Goal: Information Seeking & Learning: Find specific fact

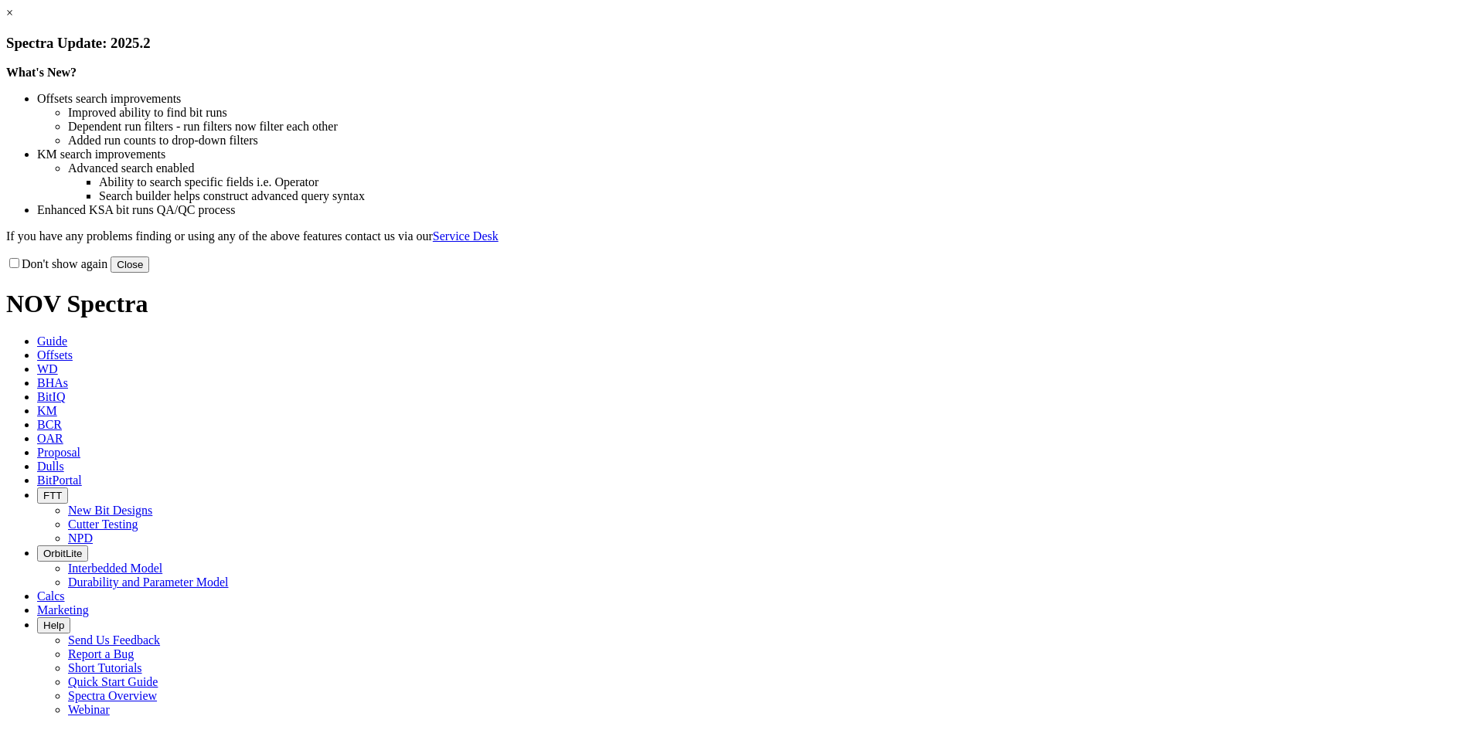
click at [149, 273] on button "Close" at bounding box center [130, 265] width 39 height 16
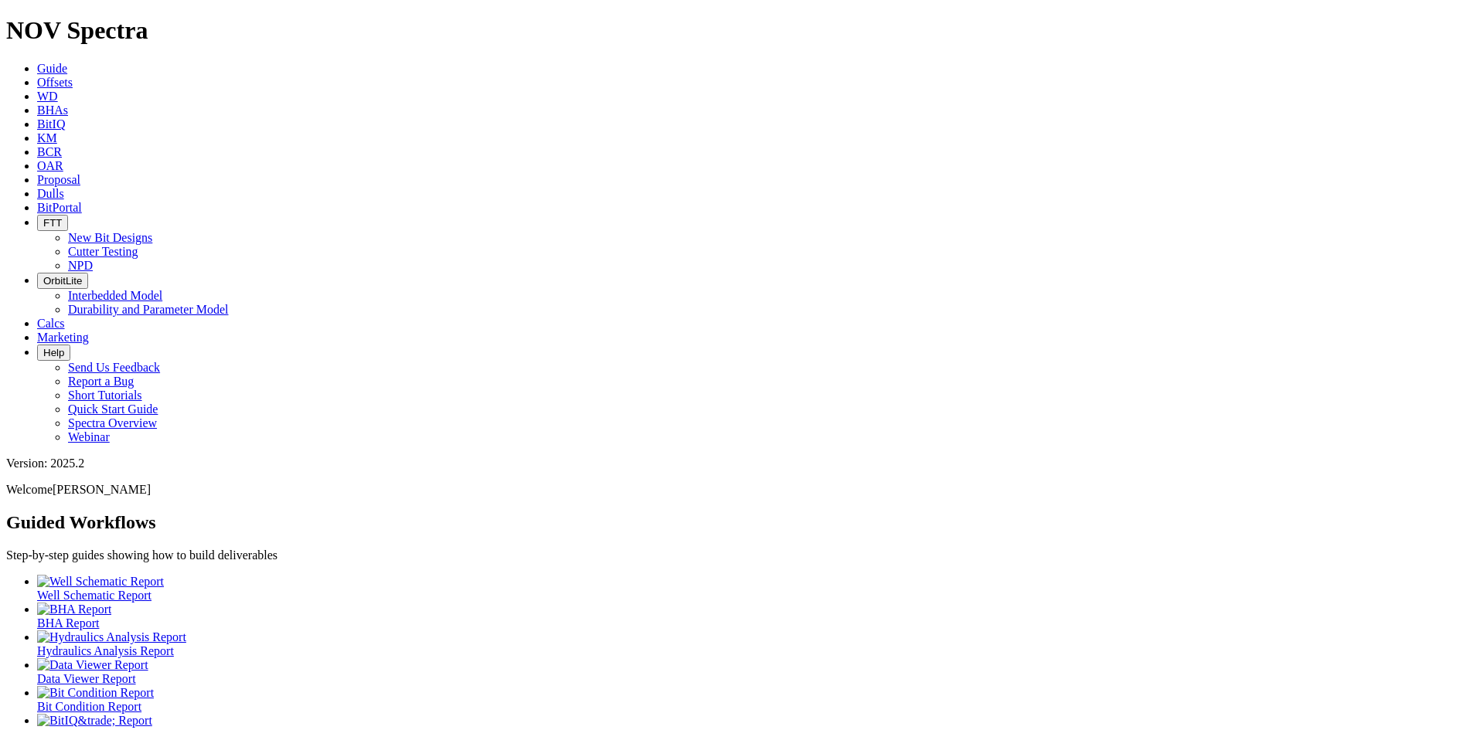
click at [73, 76] on link "Offsets" at bounding box center [55, 82] width 36 height 13
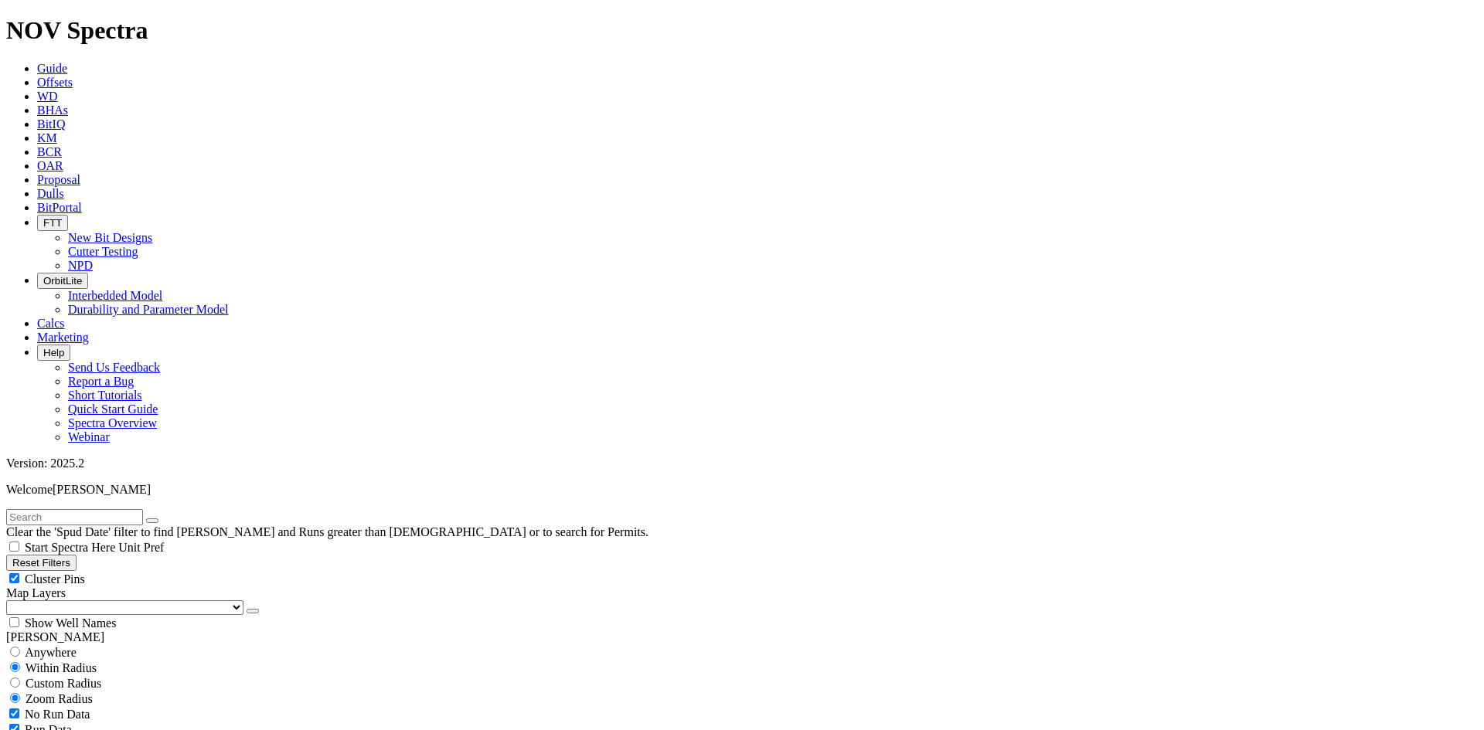
click at [82, 509] on input "text" at bounding box center [74, 517] width 137 height 16
type input "C149-01"
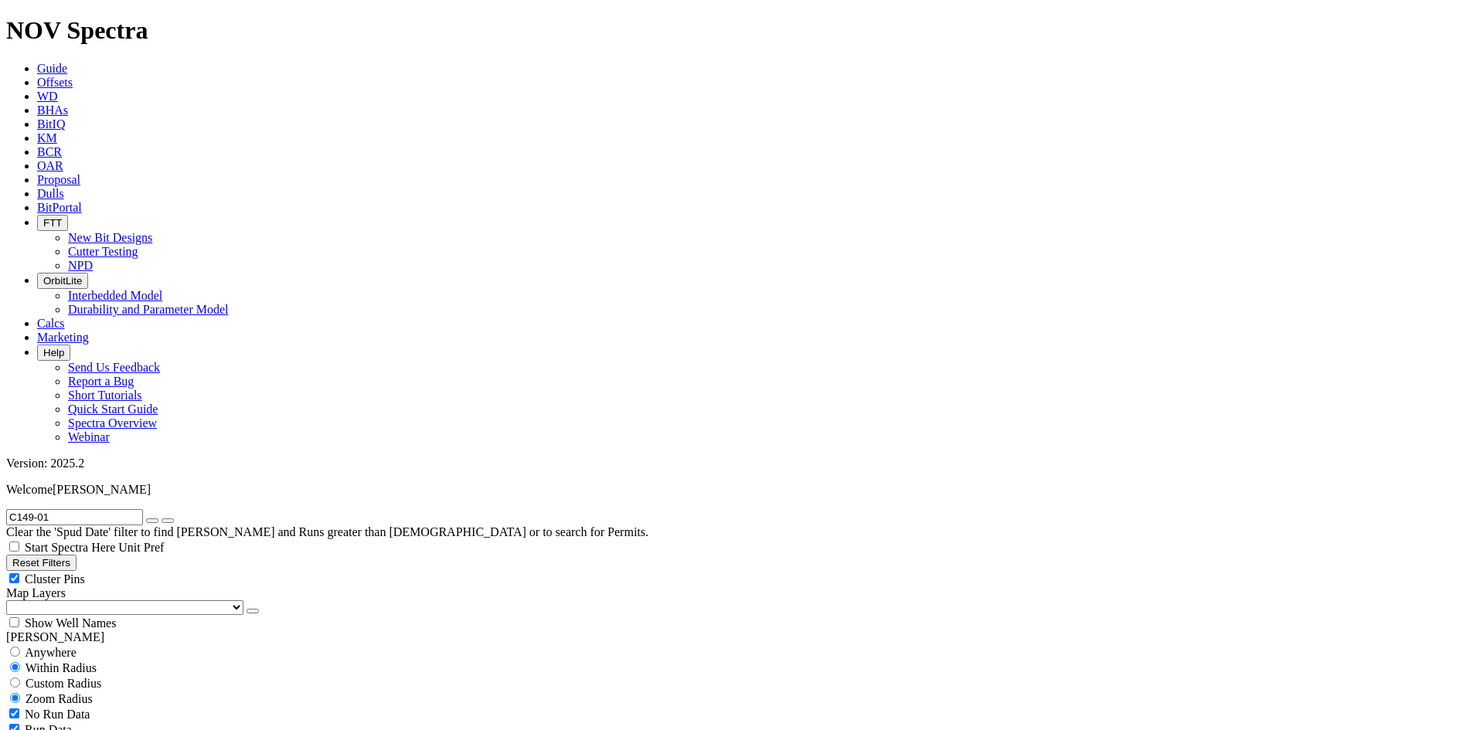
click at [64, 187] on span "Dulls" at bounding box center [50, 193] width 27 height 13
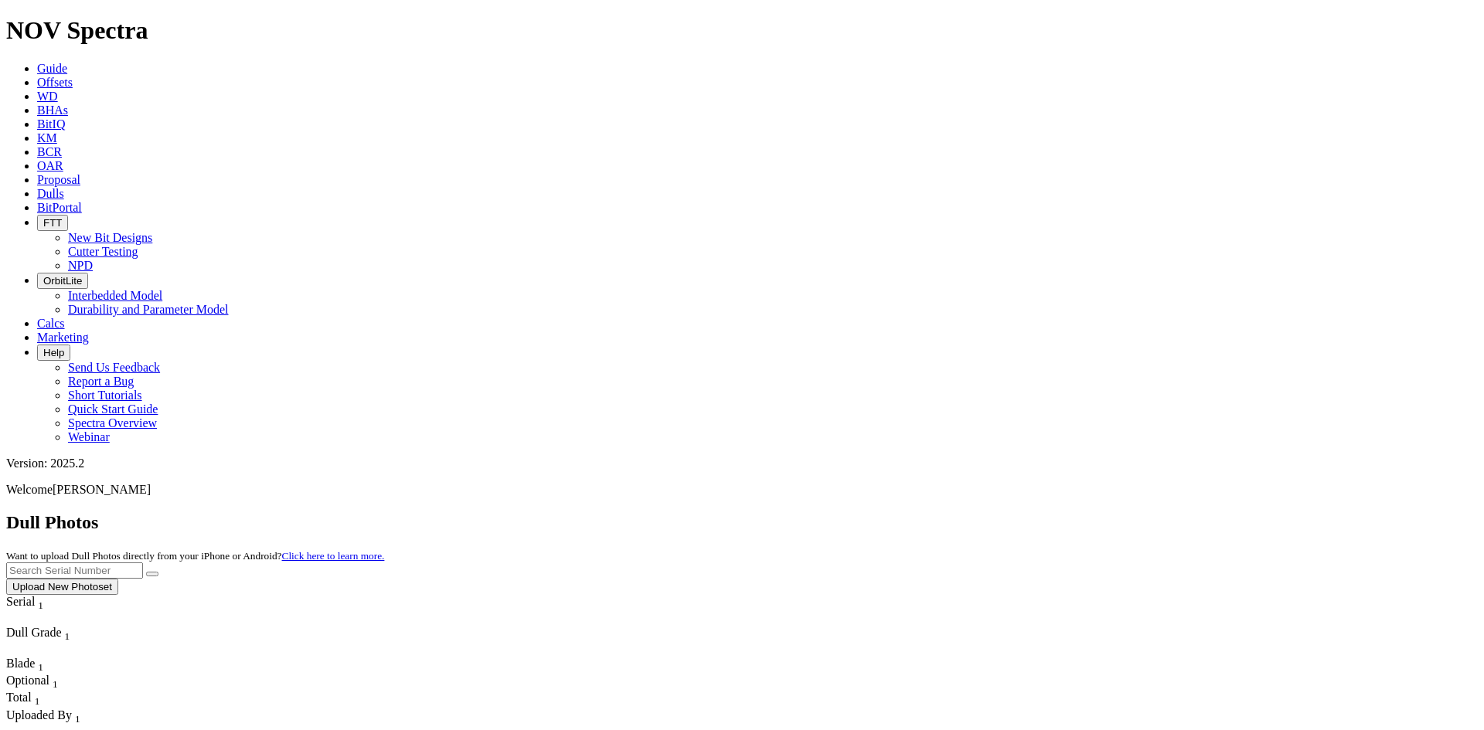
click at [143, 563] on input "text" at bounding box center [74, 571] width 137 height 16
click at [146, 572] on button "submit" at bounding box center [152, 574] width 12 height 5
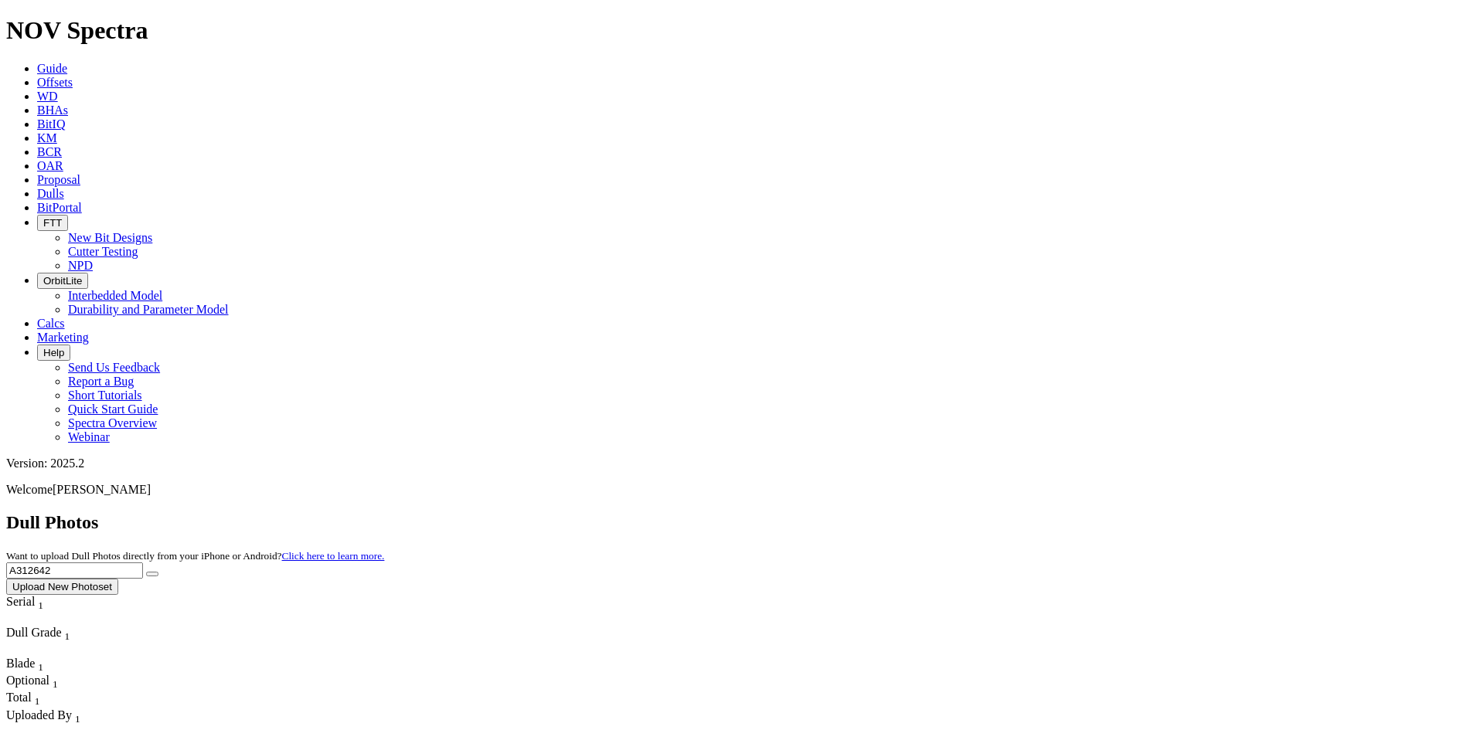
scroll to position [0, 0]
drag, startPoint x: 1188, startPoint y: 66, endPoint x: 1130, endPoint y: 72, distance: 58.2
click at [143, 563] on input "A312642" at bounding box center [74, 571] width 137 height 16
click at [146, 572] on button "submit" at bounding box center [152, 574] width 12 height 5
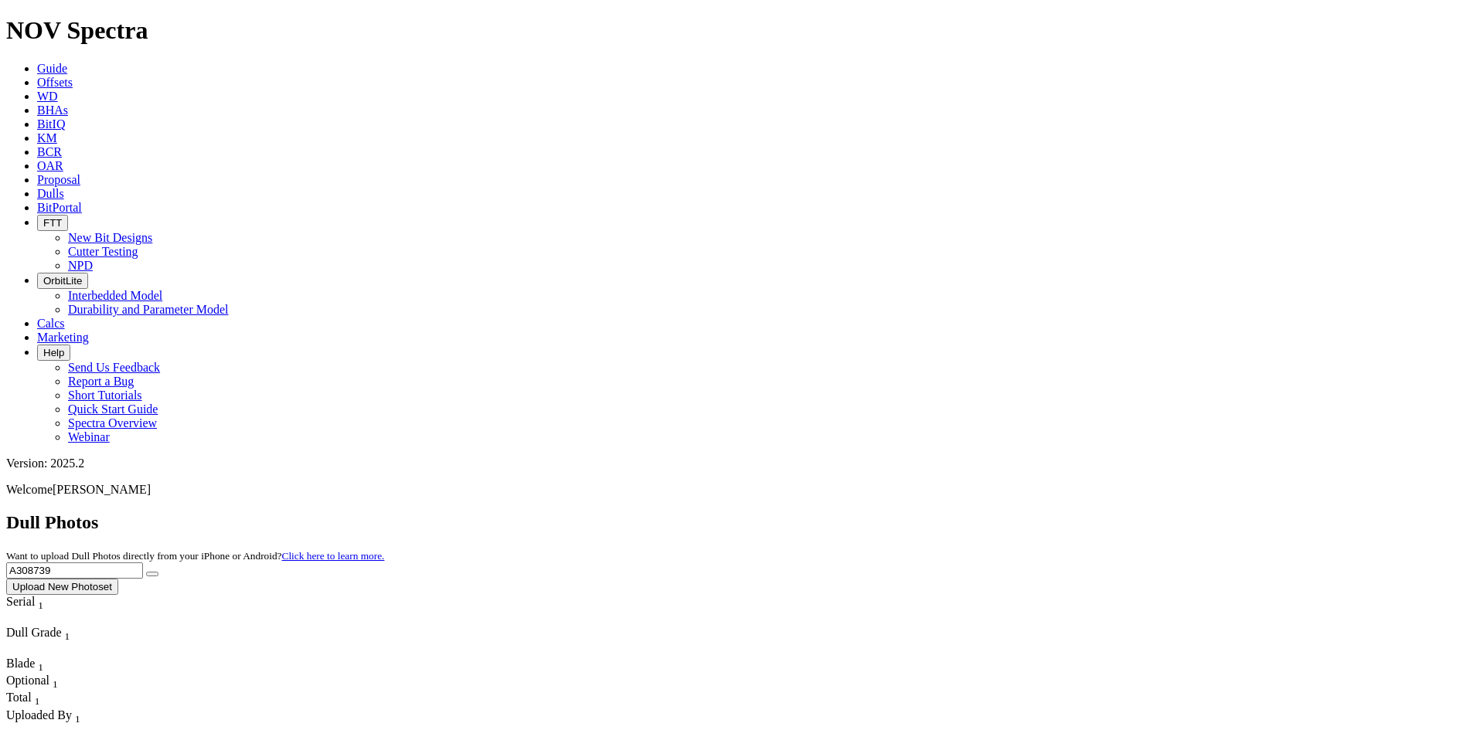
drag, startPoint x: 1207, startPoint y: 67, endPoint x: 1088, endPoint y: 62, distance: 119.2
click at [1088, 512] on div "Dull Photos Want to upload Dull Photos directly from your iPhone or Android? Cl…" at bounding box center [742, 553] width 1472 height 83
click at [146, 572] on button "submit" at bounding box center [152, 574] width 12 height 5
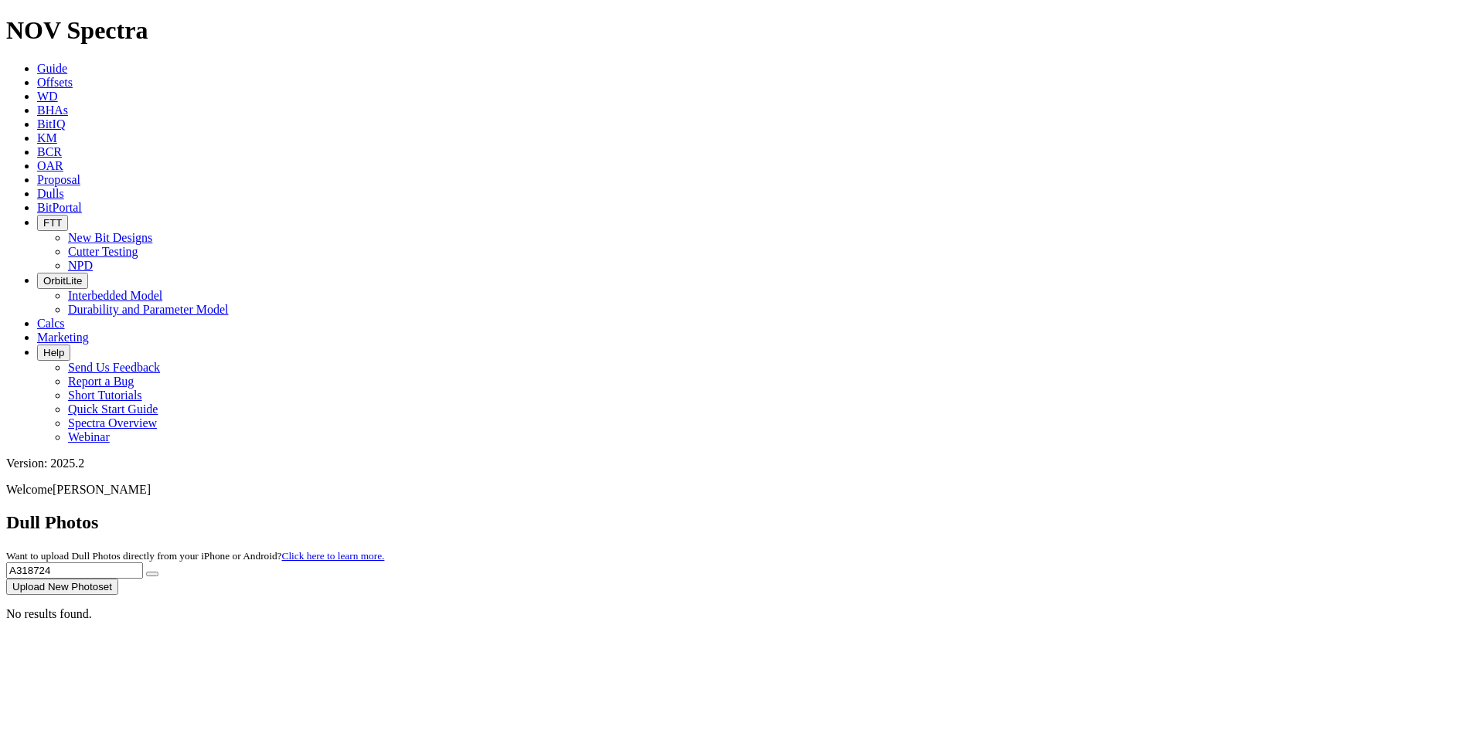
click at [146, 572] on button "submit" at bounding box center [152, 574] width 12 height 5
type input "A31872"
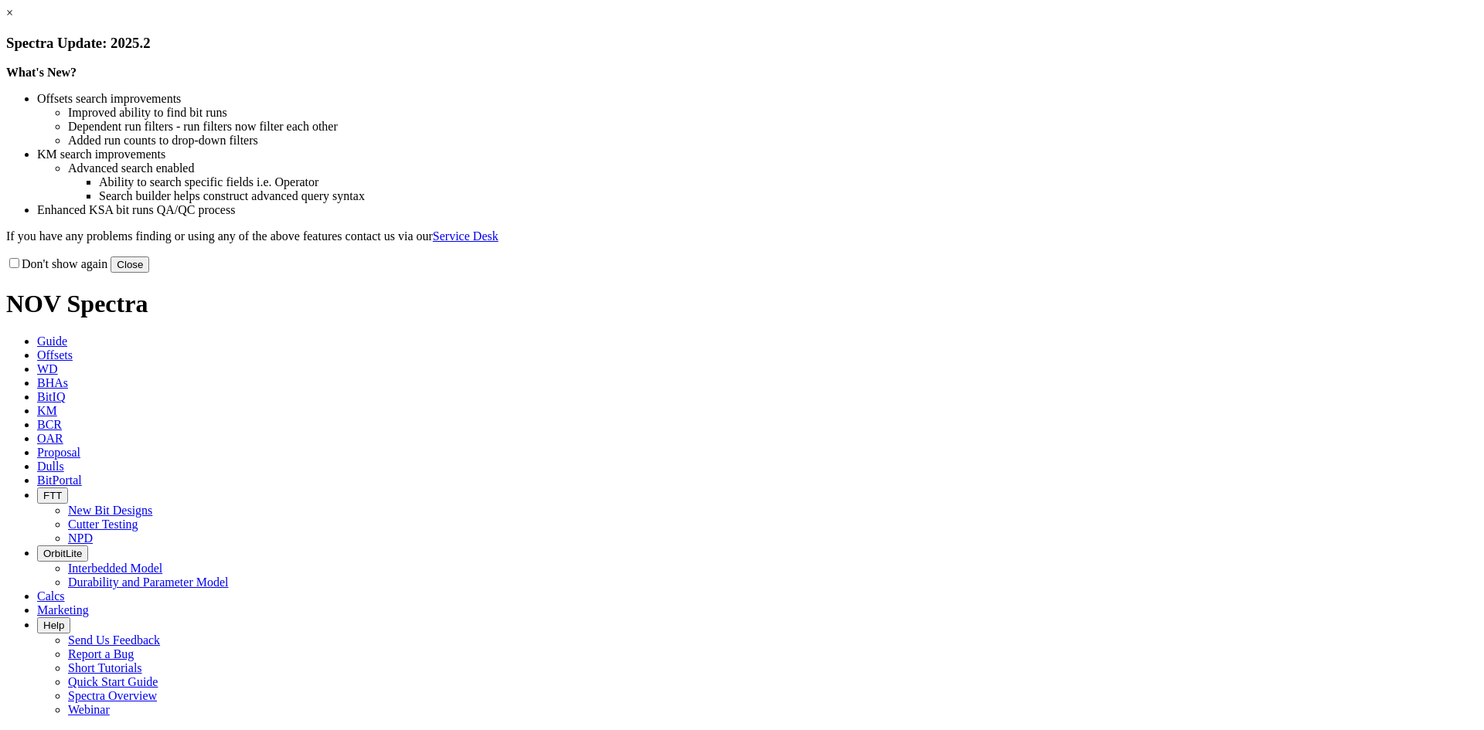
click at [13, 19] on link "×" at bounding box center [9, 12] width 7 height 13
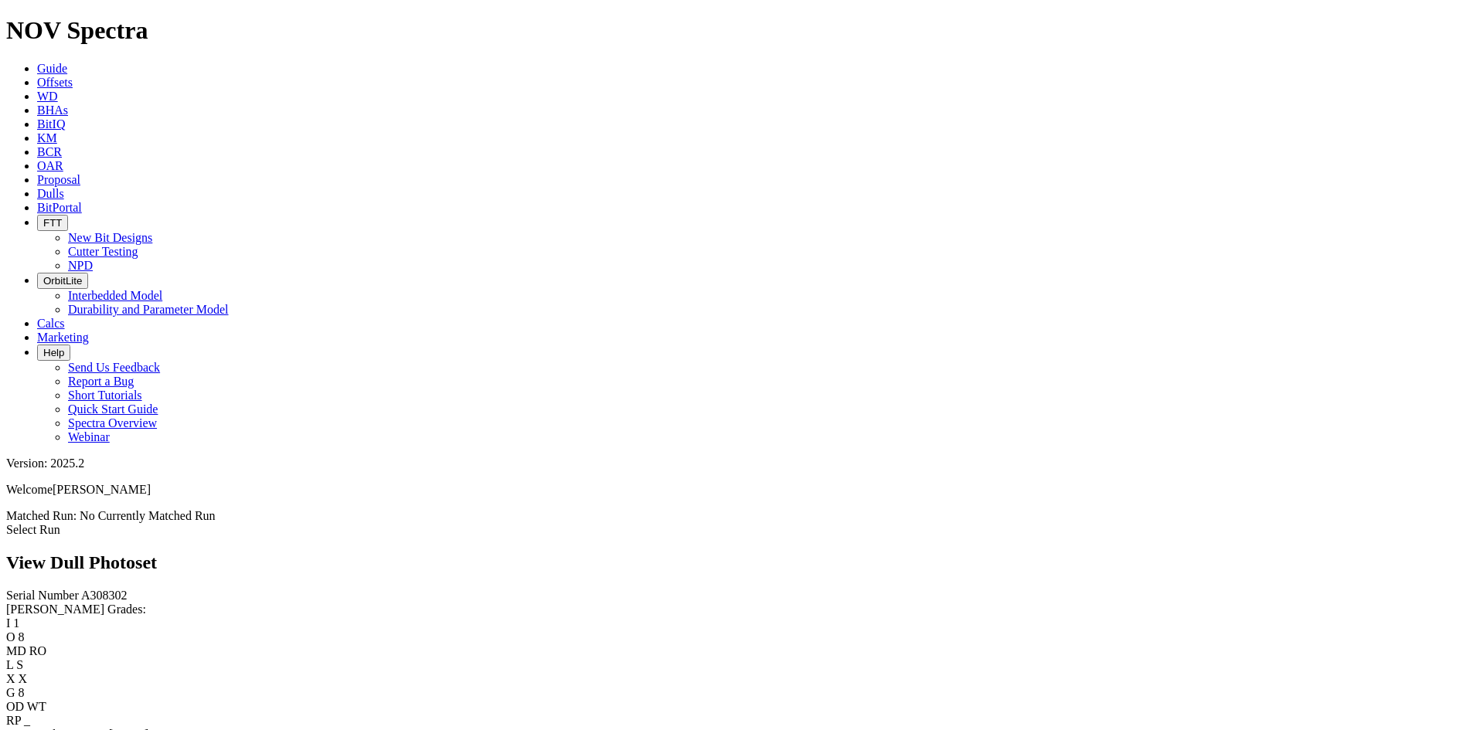
scroll to position [541, 0]
